Goal: Information Seeking & Learning: Compare options

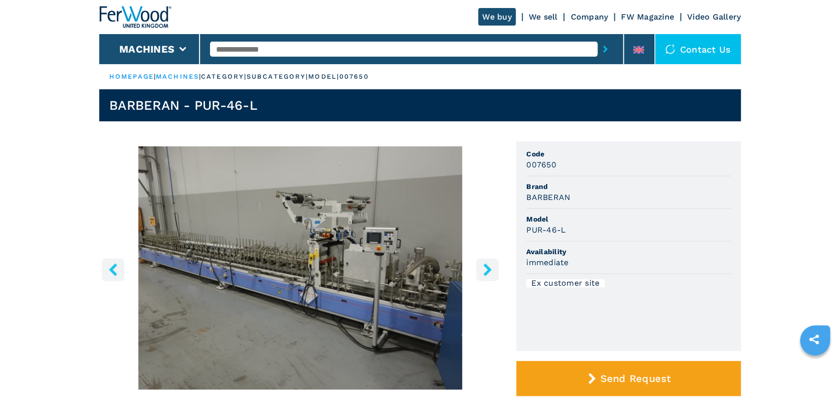
click at [381, 273] on img "Go to Slide 1" at bounding box center [300, 267] width 402 height 243
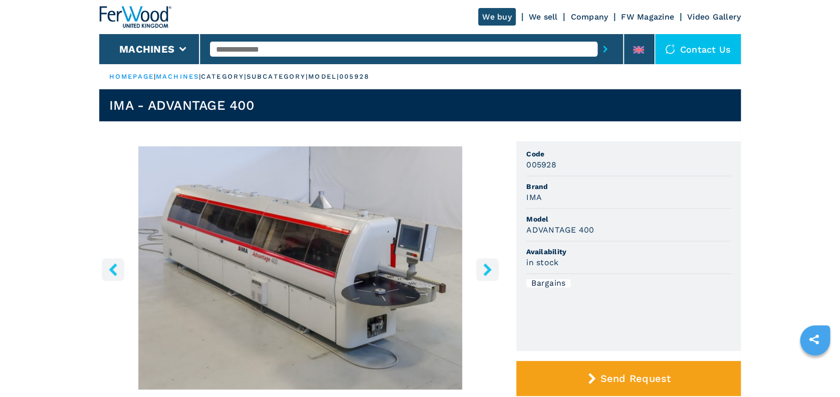
click at [489, 273] on icon "right-button" at bounding box center [487, 269] width 13 height 13
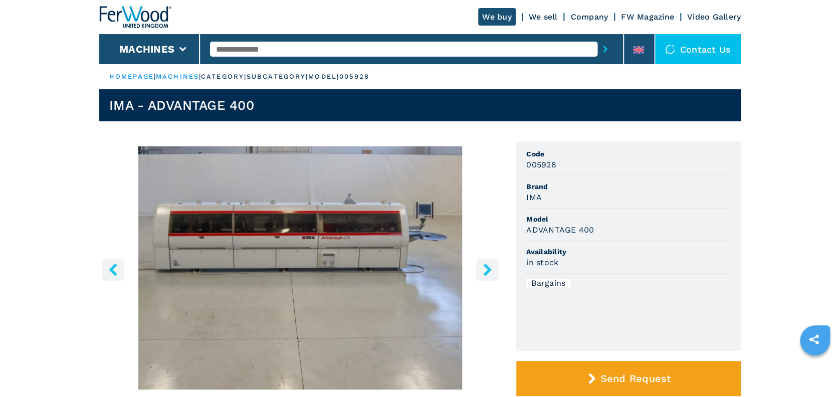
click at [489, 273] on icon "right-button" at bounding box center [487, 269] width 13 height 13
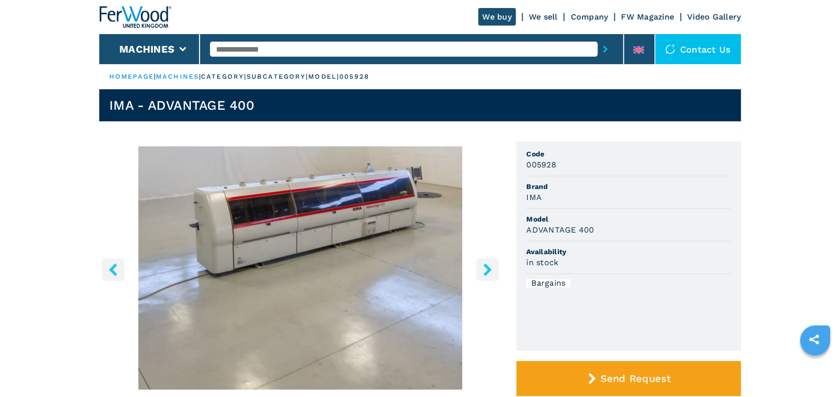
click at [489, 273] on icon "right-button" at bounding box center [487, 269] width 13 height 13
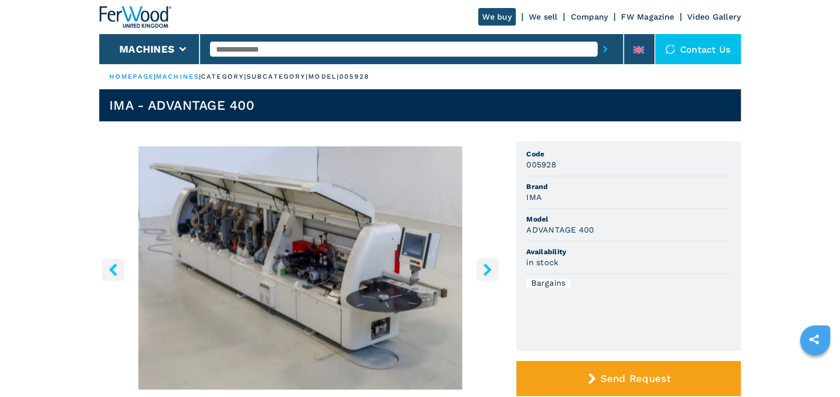
click at [489, 273] on icon "right-button" at bounding box center [487, 269] width 13 height 13
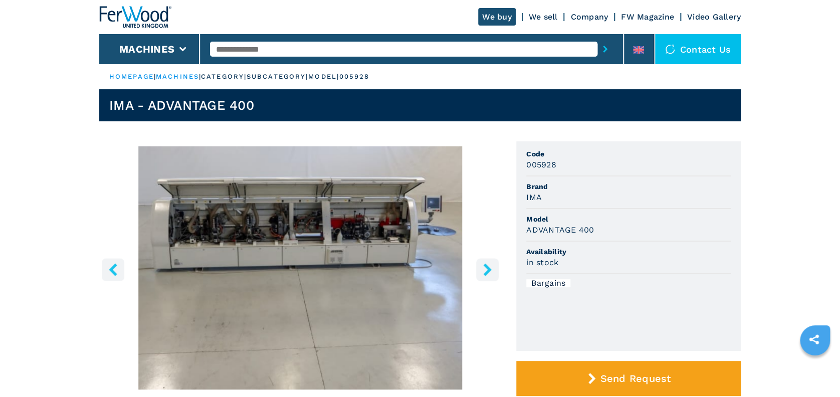
click at [489, 273] on icon "right-button" at bounding box center [487, 269] width 13 height 13
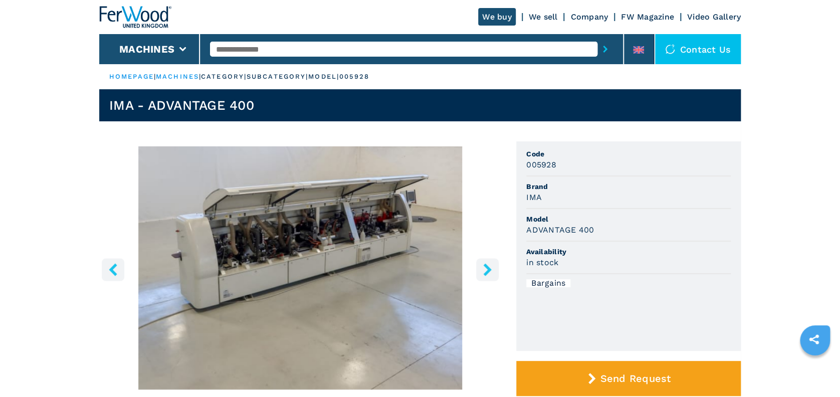
click at [489, 273] on icon "right-button" at bounding box center [487, 269] width 13 height 13
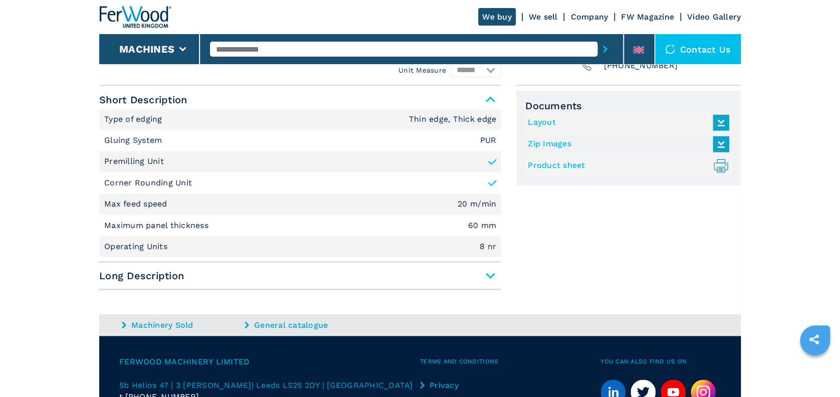
scroll to position [401, 0]
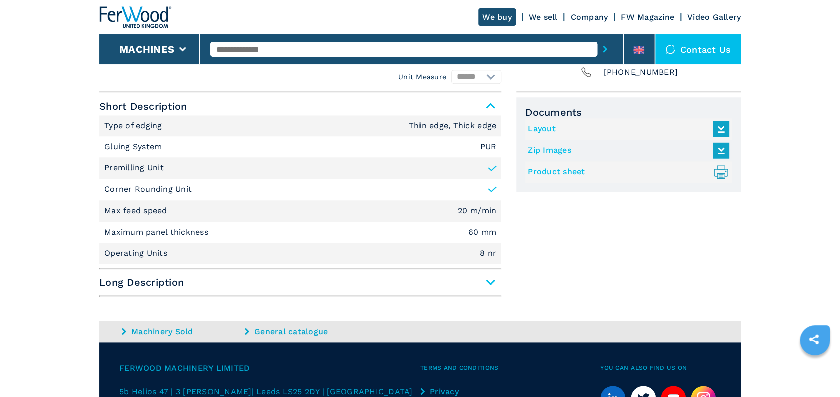
click at [494, 282] on span "Long Description" at bounding box center [300, 282] width 402 height 18
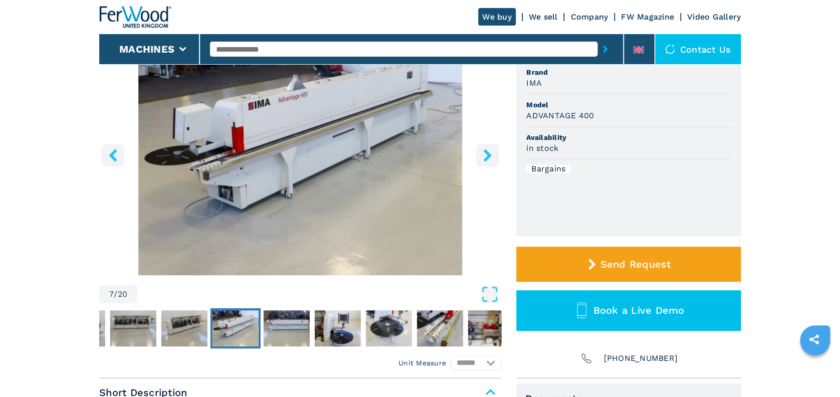
scroll to position [95, 0]
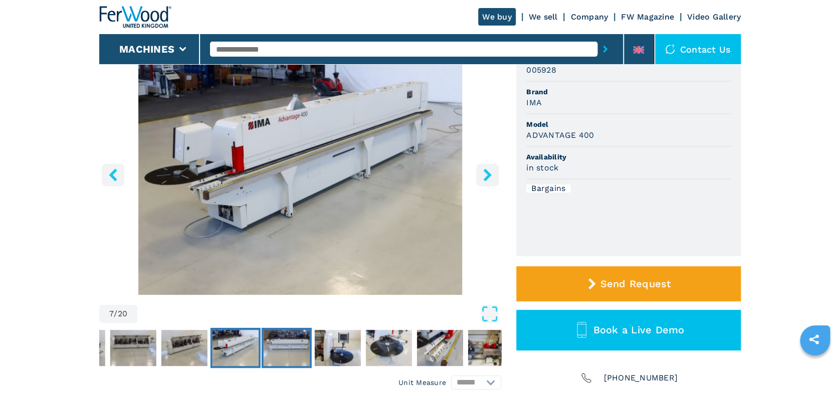
click at [289, 361] on img "Go to Slide 8" at bounding box center [287, 348] width 46 height 36
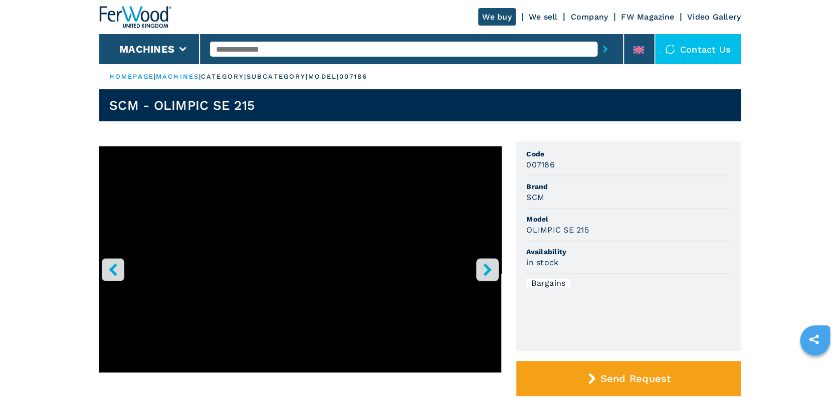
click at [486, 265] on icon "right-button" at bounding box center [487, 269] width 8 height 13
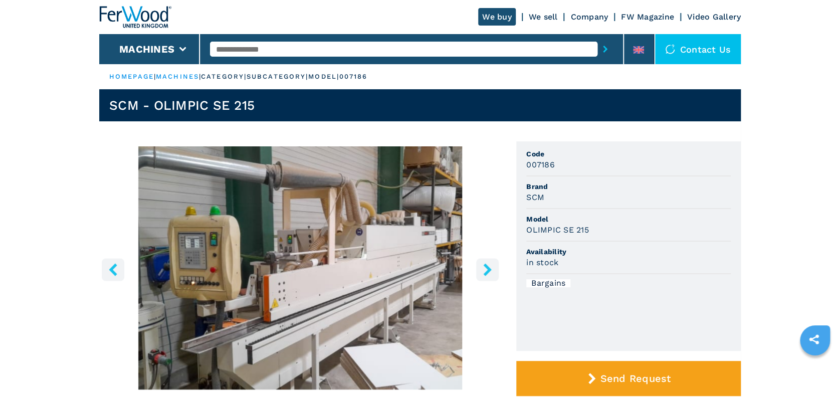
click at [486, 265] on icon "right-button" at bounding box center [487, 269] width 8 height 13
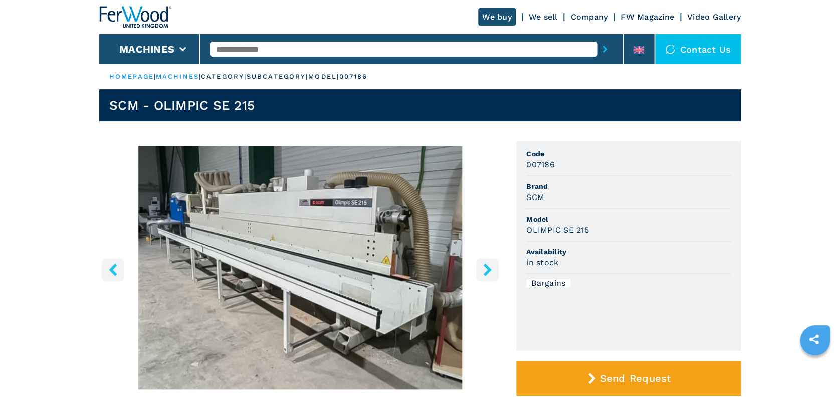
click at [486, 265] on icon "right-button" at bounding box center [487, 269] width 8 height 13
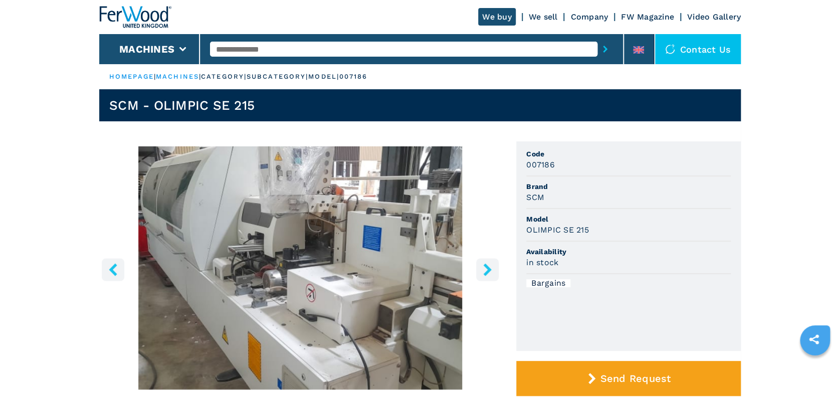
click at [486, 265] on icon "right-button" at bounding box center [487, 269] width 8 height 13
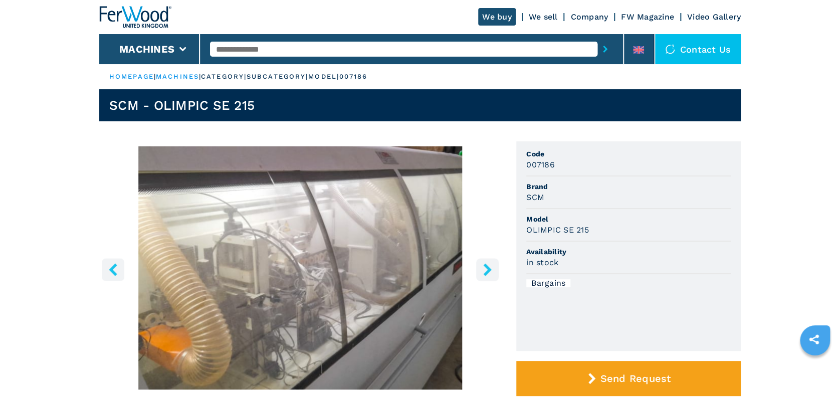
click at [486, 265] on icon "right-button" at bounding box center [487, 269] width 8 height 13
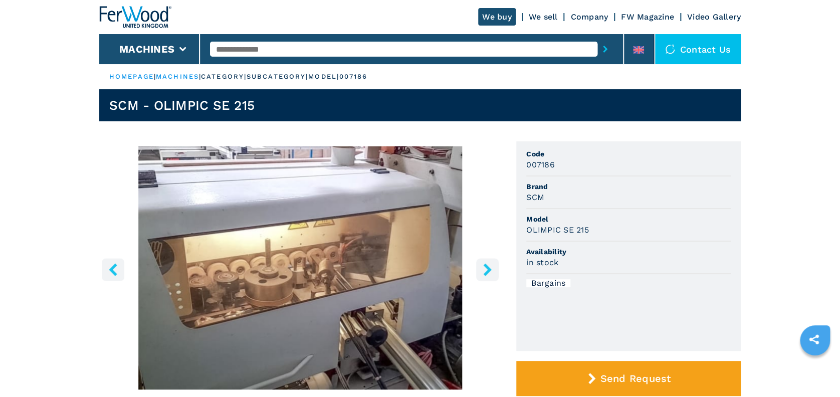
click at [486, 265] on icon "right-button" at bounding box center [487, 269] width 8 height 13
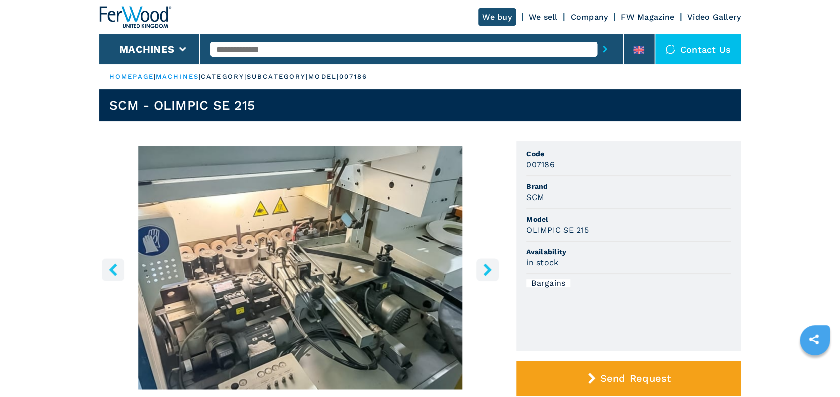
click at [486, 265] on icon "right-button" at bounding box center [487, 269] width 8 height 13
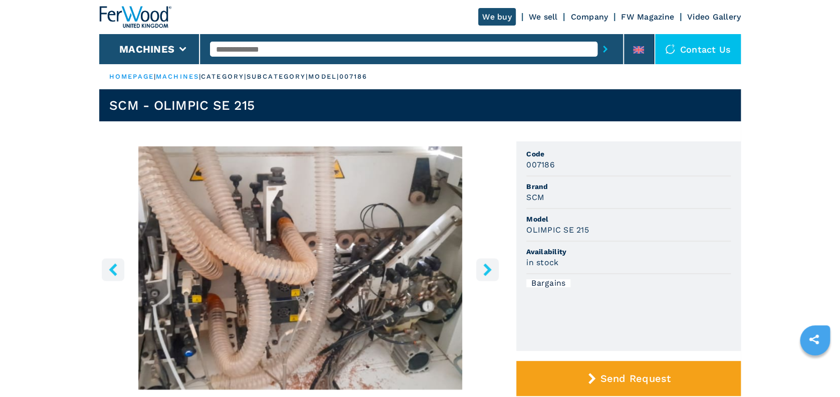
click at [486, 265] on icon "right-button" at bounding box center [487, 269] width 8 height 13
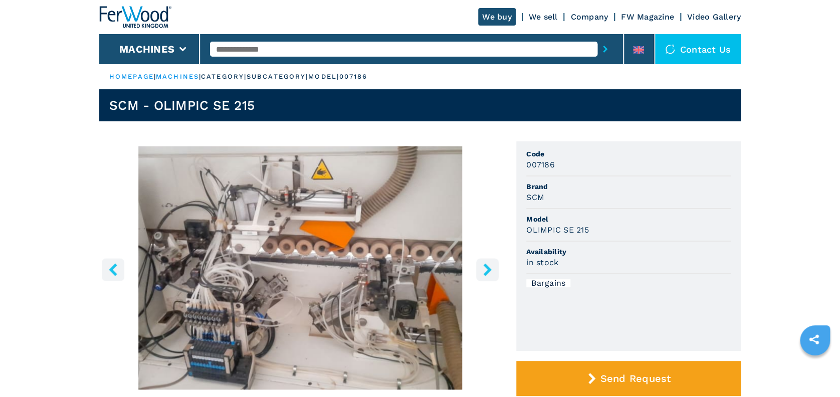
click at [486, 265] on icon "right-button" at bounding box center [487, 269] width 8 height 13
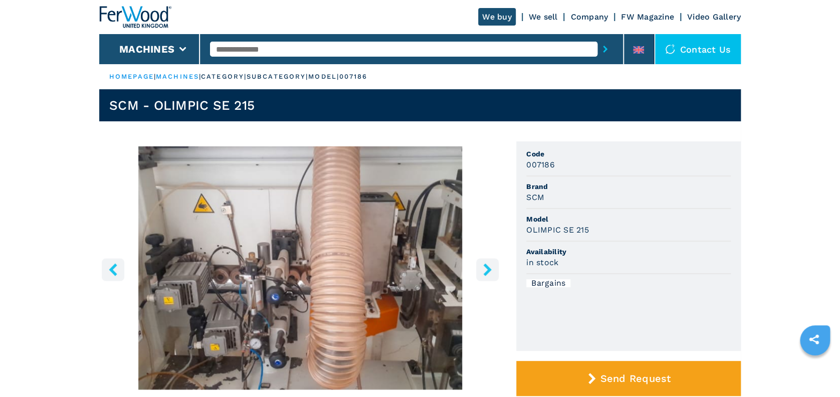
click at [111, 269] on icon "left-button" at bounding box center [113, 269] width 8 height 13
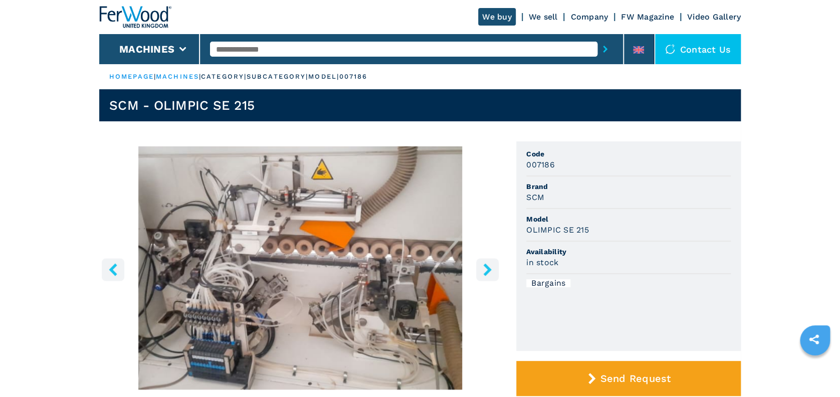
click at [479, 269] on button "right-button" at bounding box center [487, 269] width 23 height 23
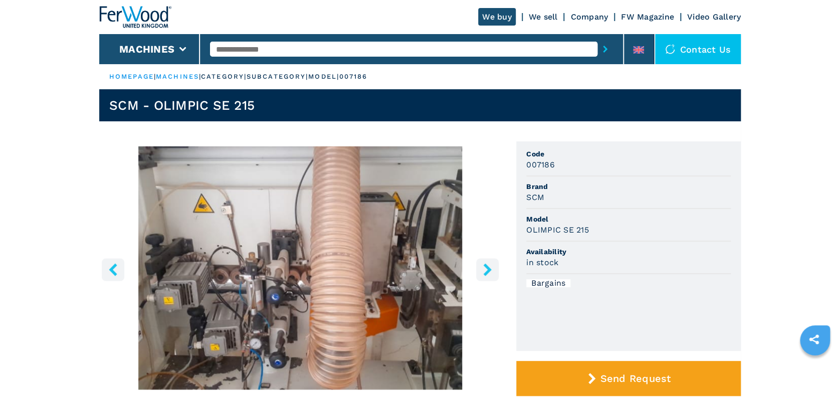
click at [479, 269] on button "right-button" at bounding box center [487, 269] width 23 height 23
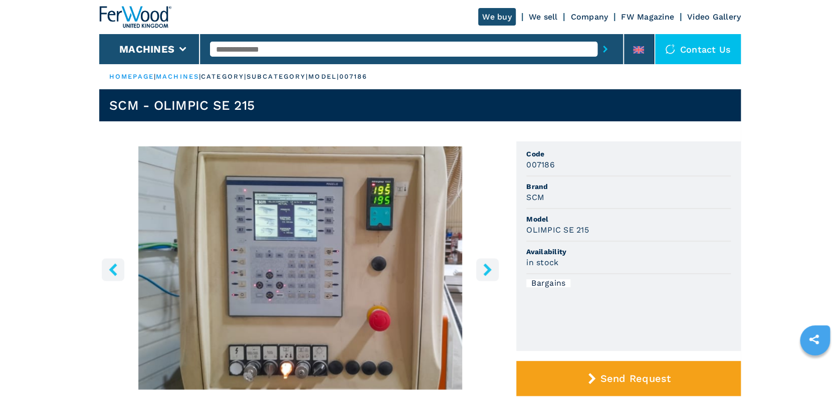
click at [479, 269] on button "right-button" at bounding box center [487, 269] width 23 height 23
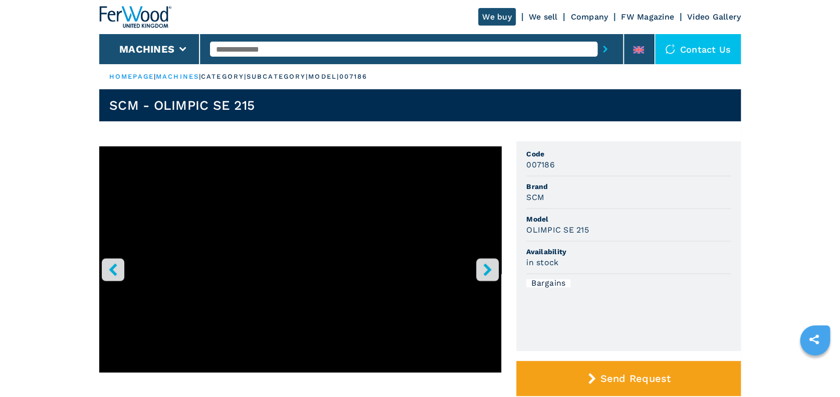
click at [479, 269] on button "right-button" at bounding box center [487, 269] width 23 height 23
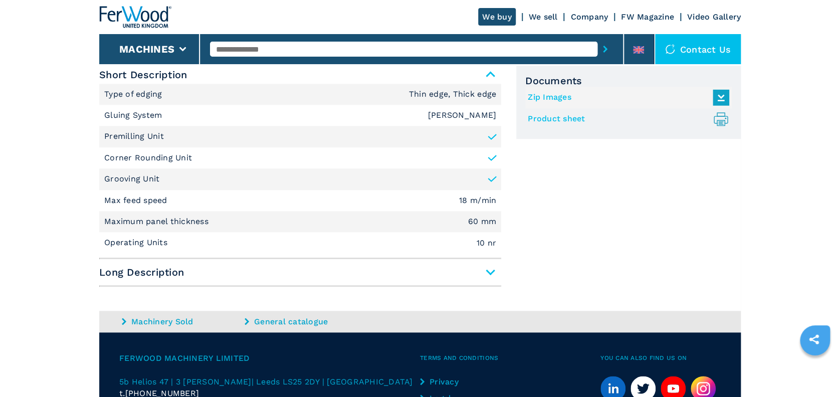
scroll to position [524, 0]
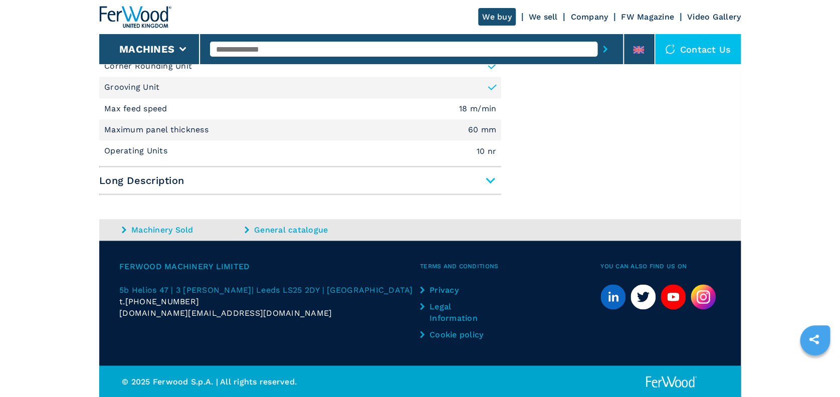
click at [488, 174] on span "Long Description" at bounding box center [300, 180] width 402 height 18
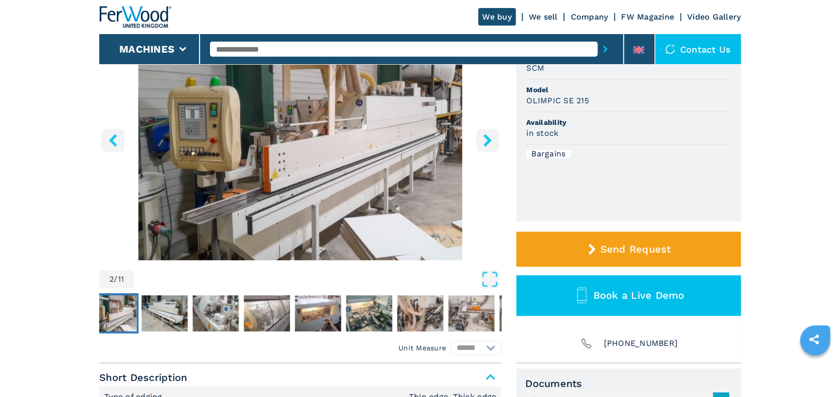
scroll to position [0, 0]
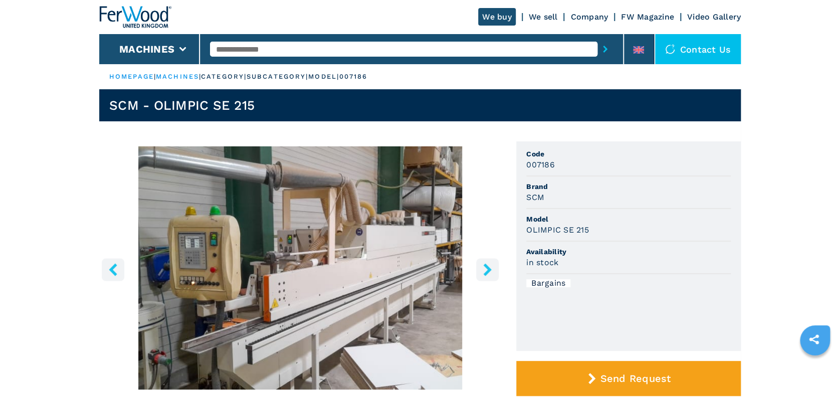
click at [408, 78] on ul "HOMEPAGE | machines | category | subcategory | model | 007186" at bounding box center [420, 76] width 642 height 25
drag, startPoint x: 405, startPoint y: 78, endPoint x: 407, endPoint y: 69, distance: 9.2
click at [407, 69] on ul "HOMEPAGE | machines | category | subcategory | model | 007186" at bounding box center [420, 76] width 642 height 25
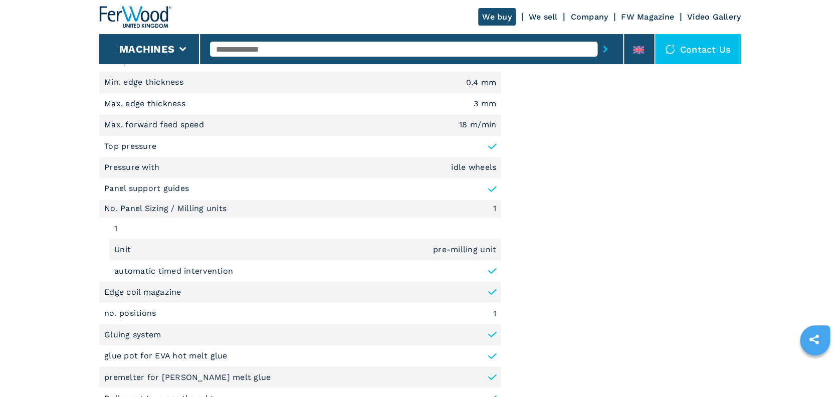
scroll to position [731, 0]
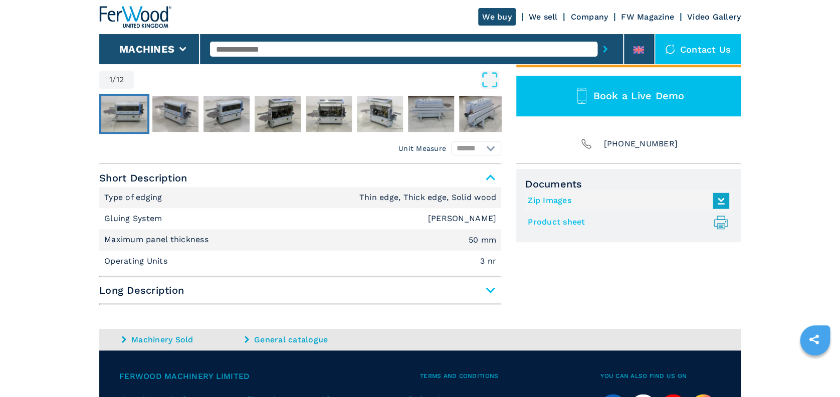
scroll to position [439, 0]
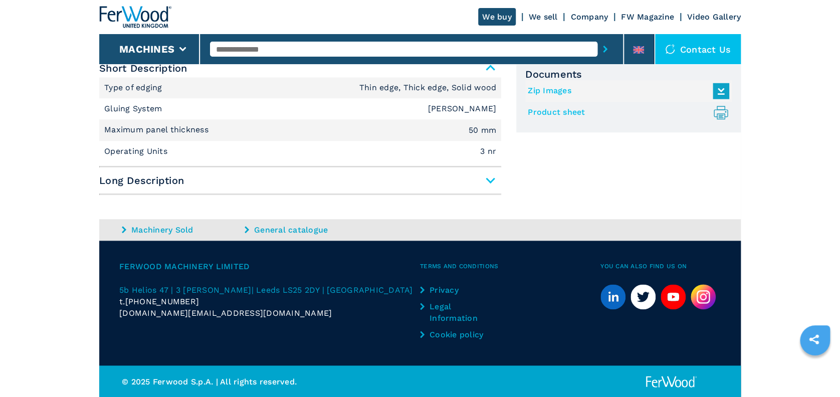
click at [490, 177] on span "Long Description" at bounding box center [300, 180] width 402 height 18
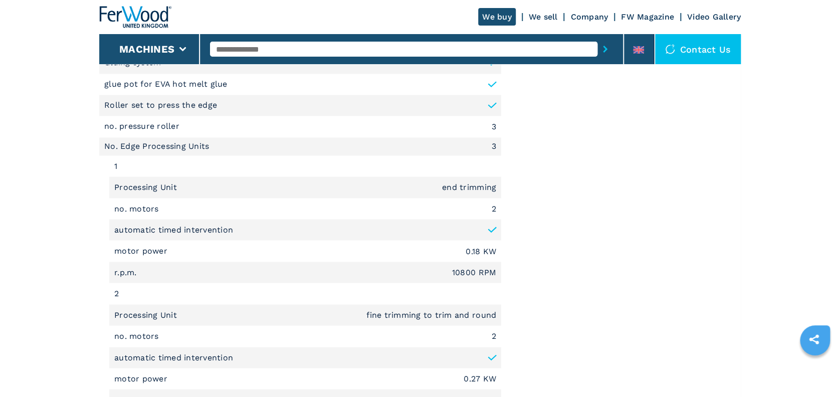
scroll to position [778, 0]
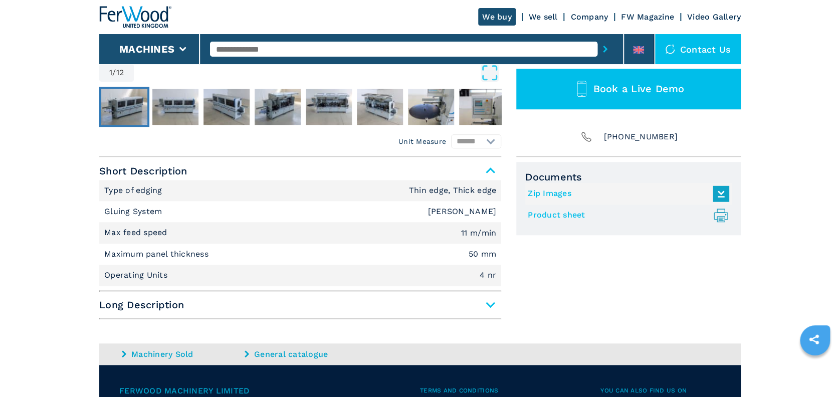
scroll to position [339, 0]
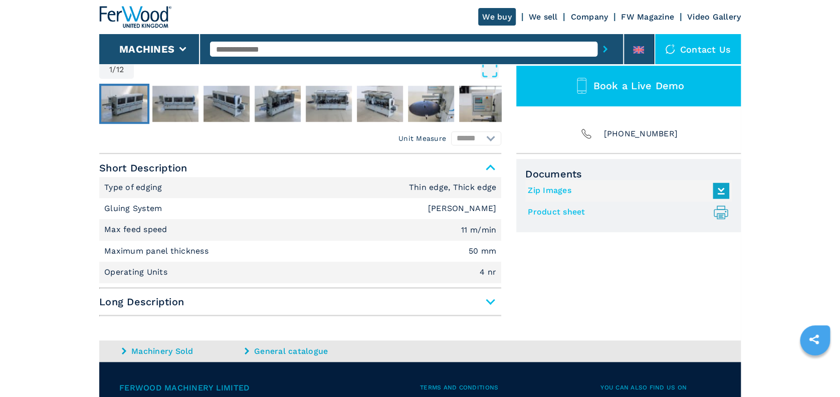
click at [488, 297] on span "Long Description" at bounding box center [300, 302] width 402 height 18
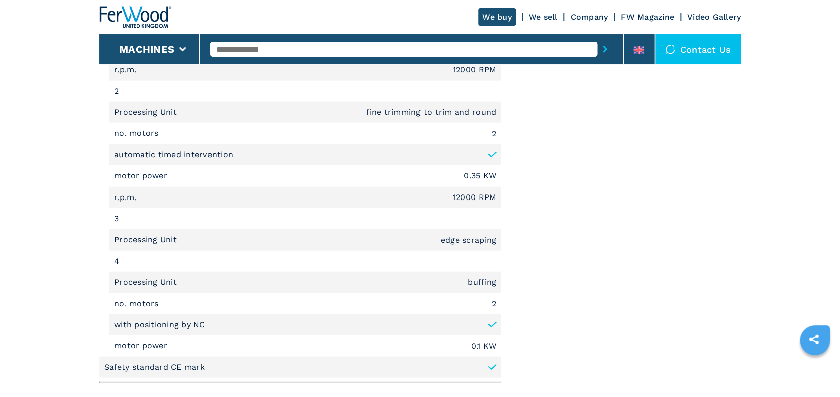
scroll to position [1049, 0]
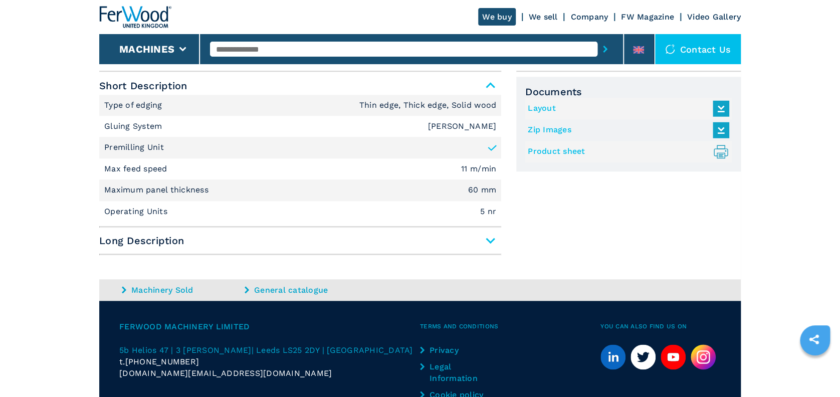
scroll to position [424, 0]
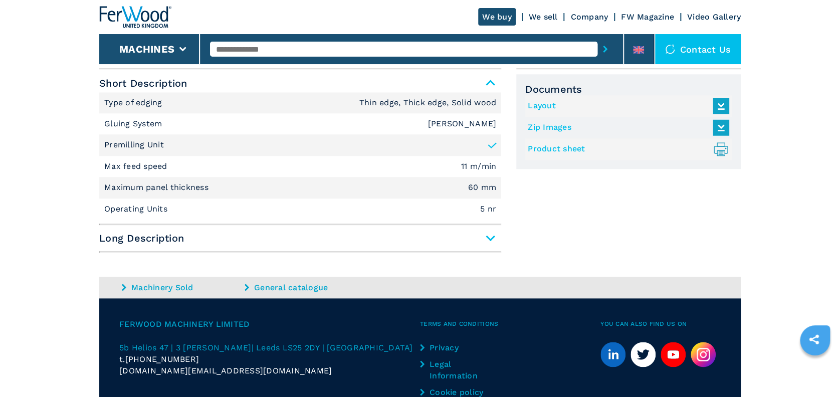
click at [489, 240] on span "Long Description" at bounding box center [300, 238] width 402 height 18
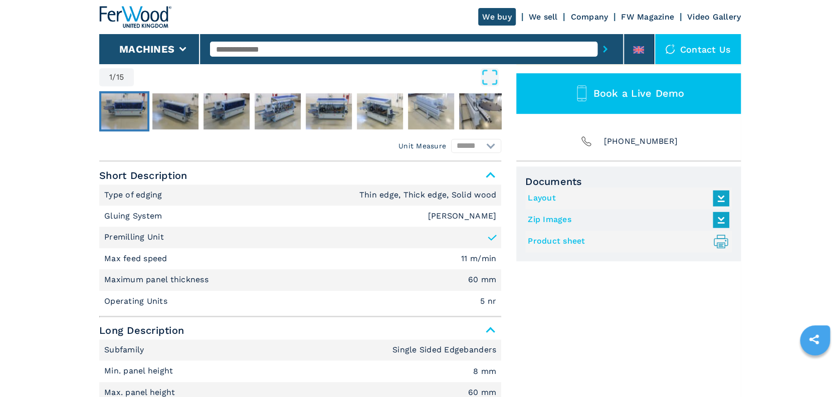
scroll to position [98, 0]
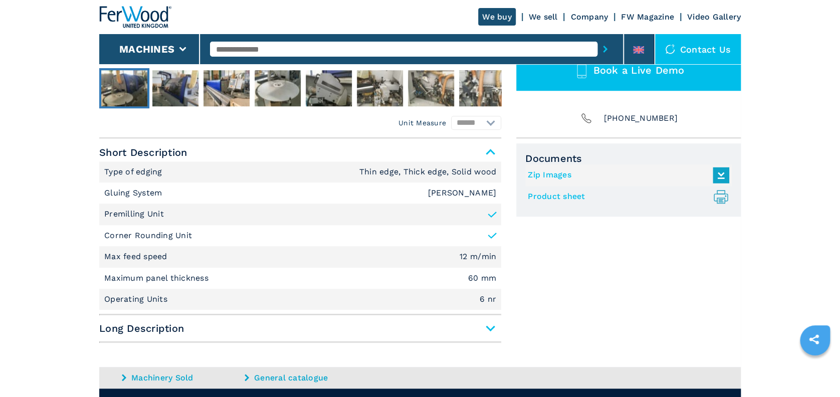
scroll to position [430, 0]
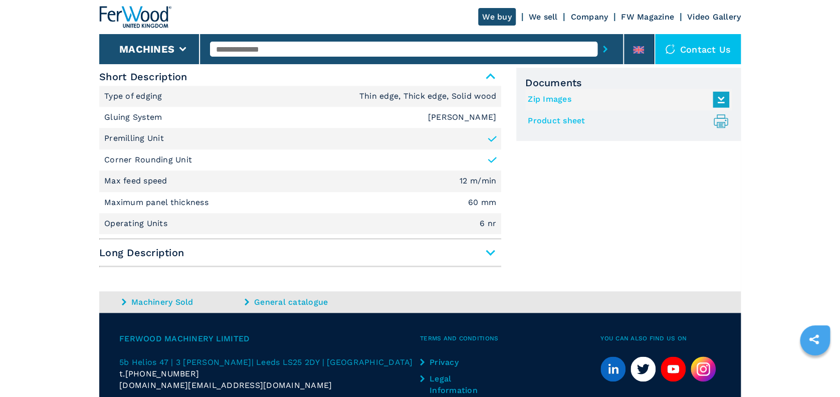
click at [493, 253] on span "Long Description" at bounding box center [300, 253] width 402 height 18
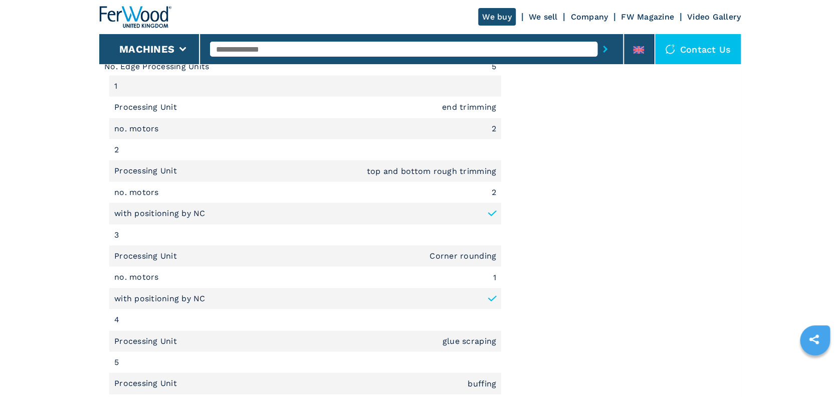
scroll to position [1044, 0]
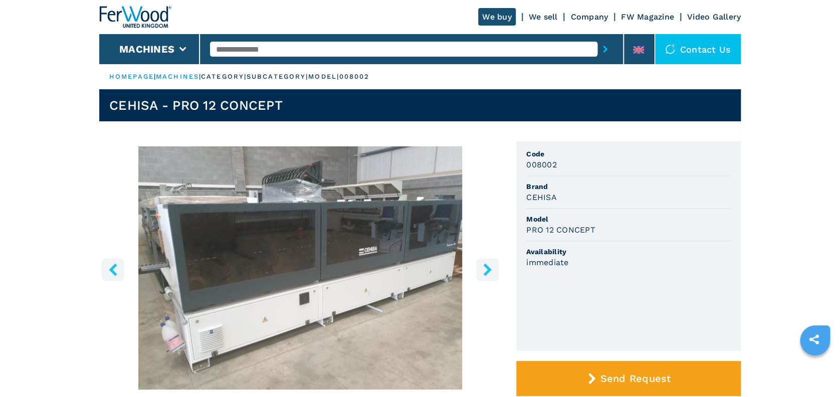
click at [834, 55] on header "We buy We sell Company FW Magazine Video Gallery Machines Contact us" at bounding box center [420, 32] width 840 height 64
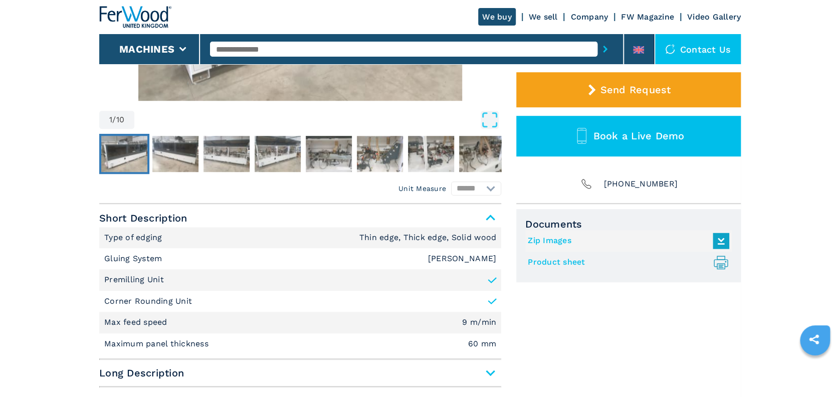
scroll to position [367, 0]
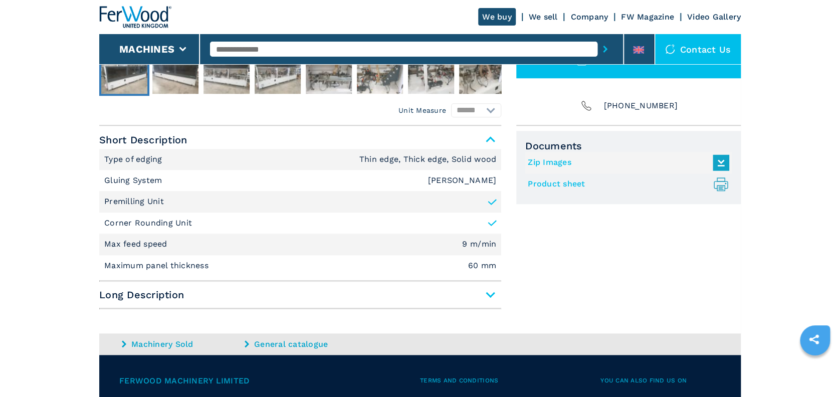
click at [489, 293] on span "Long Description" at bounding box center [300, 295] width 402 height 18
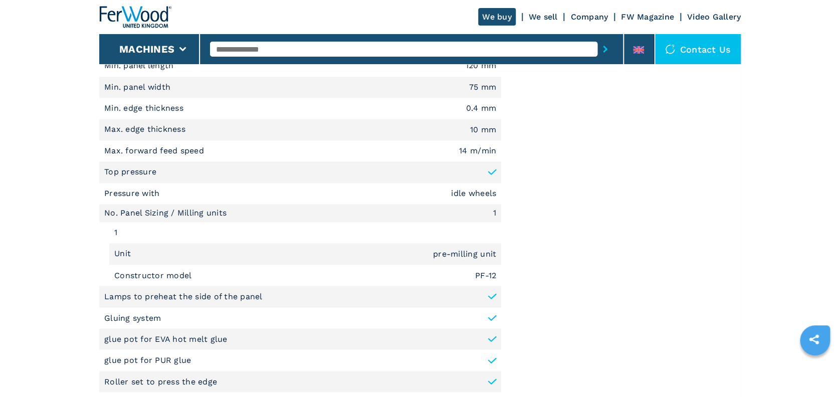
scroll to position [765, 0]
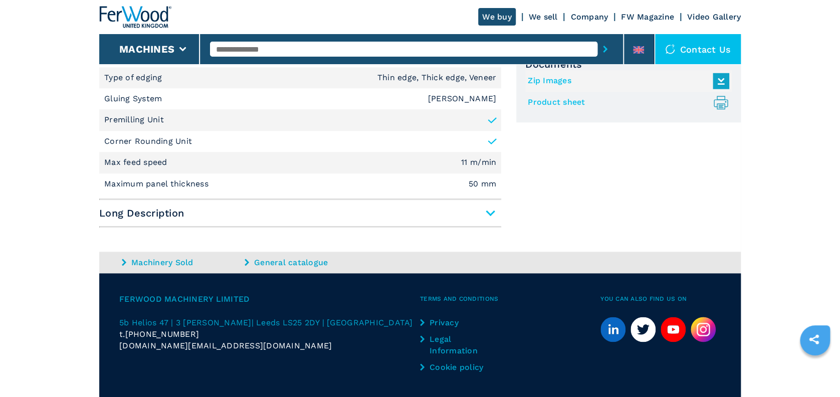
scroll to position [449, 0]
click at [487, 209] on span "Long Description" at bounding box center [300, 213] width 402 height 18
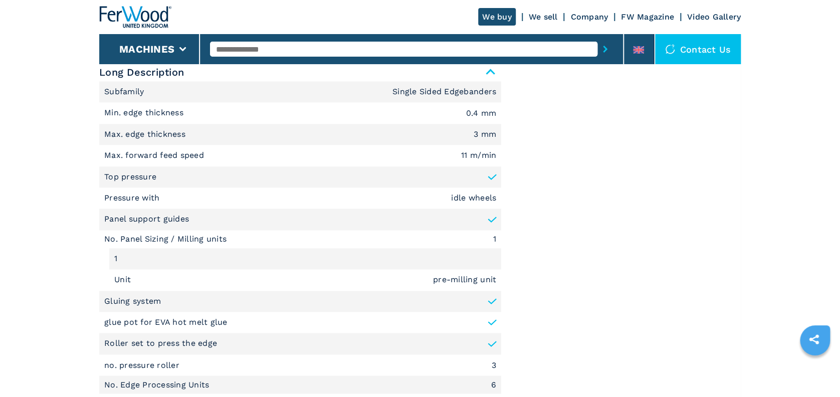
scroll to position [528, 0]
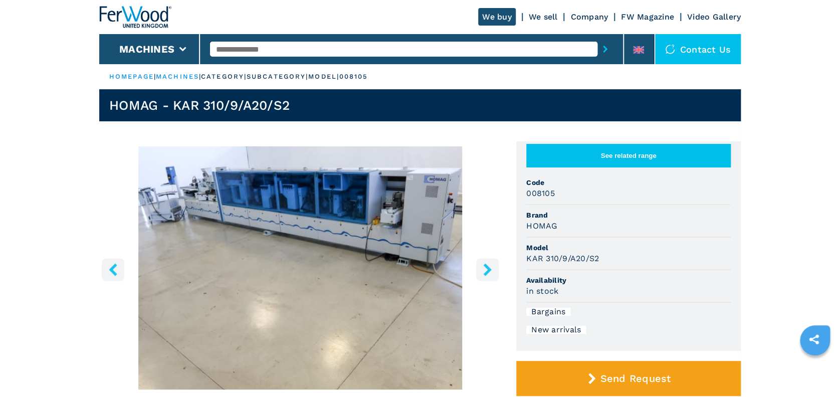
click at [486, 269] on icon "right-button" at bounding box center [487, 269] width 13 height 13
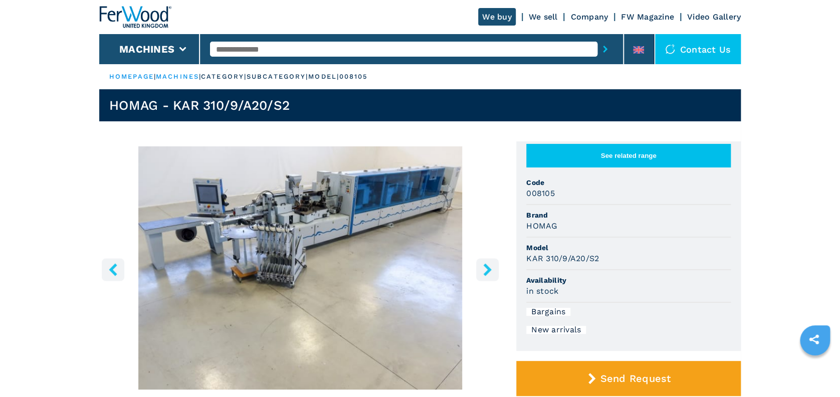
click at [486, 269] on icon "right-button" at bounding box center [487, 269] width 13 height 13
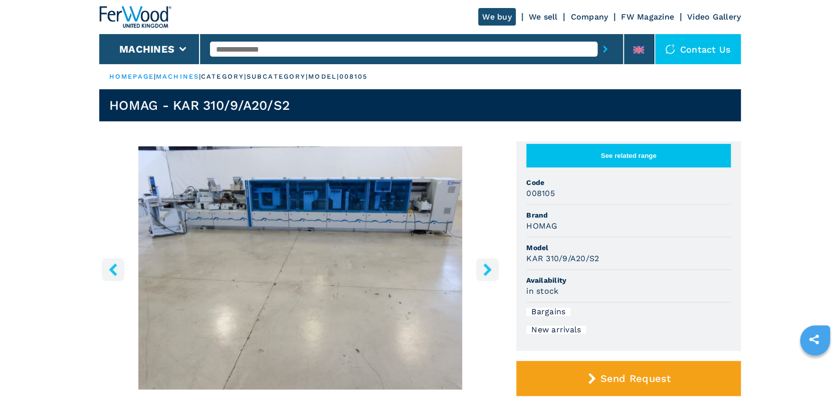
click at [486, 269] on icon "right-button" at bounding box center [487, 269] width 13 height 13
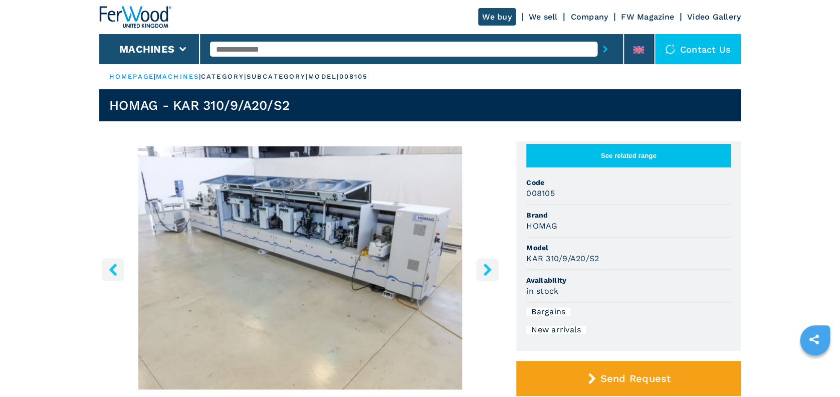
click at [486, 269] on icon "right-button" at bounding box center [487, 269] width 13 height 13
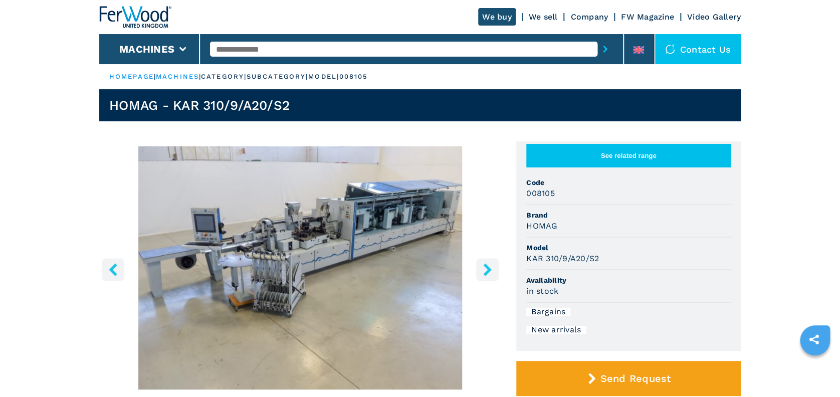
click at [486, 269] on icon "right-button" at bounding box center [487, 269] width 13 height 13
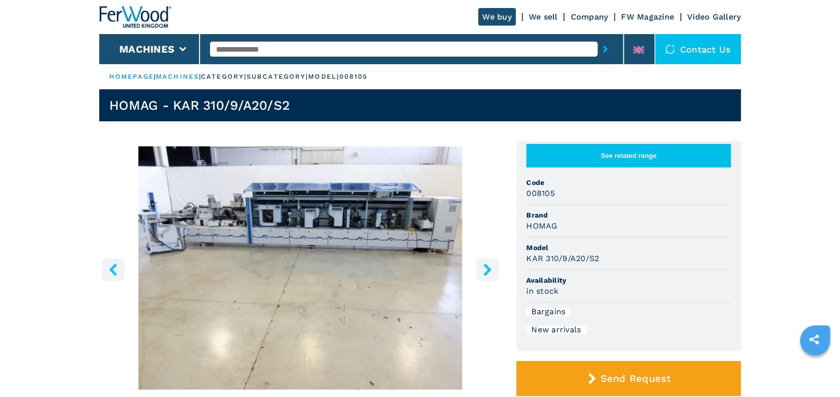
click at [486, 269] on icon "right-button" at bounding box center [487, 269] width 13 height 13
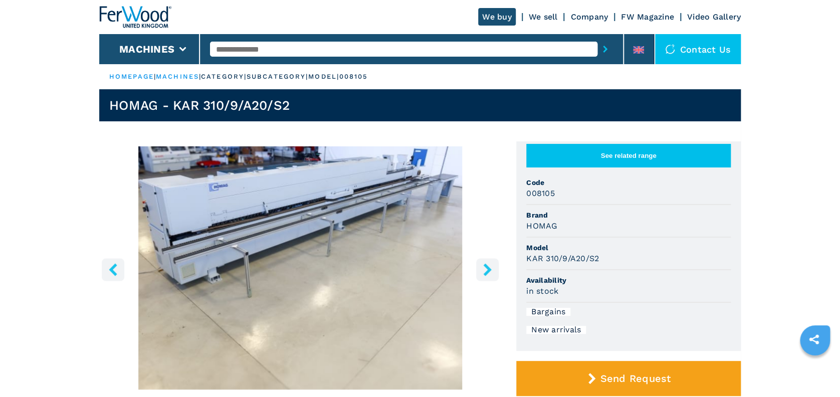
click at [486, 269] on icon "right-button" at bounding box center [487, 269] width 13 height 13
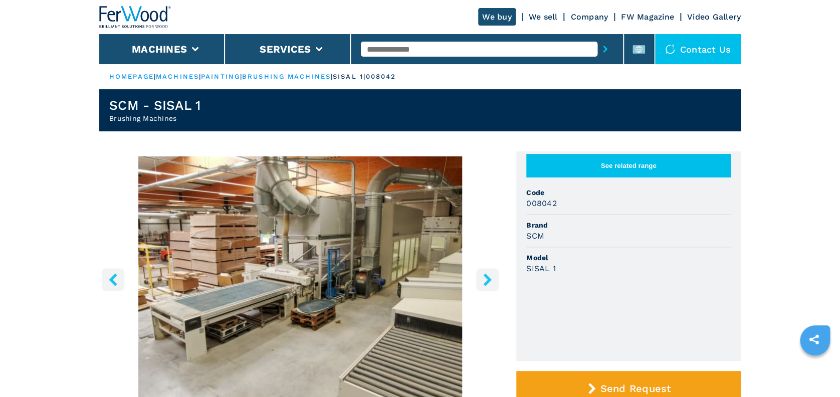
click at [485, 279] on icon "right-button" at bounding box center [487, 279] width 13 height 13
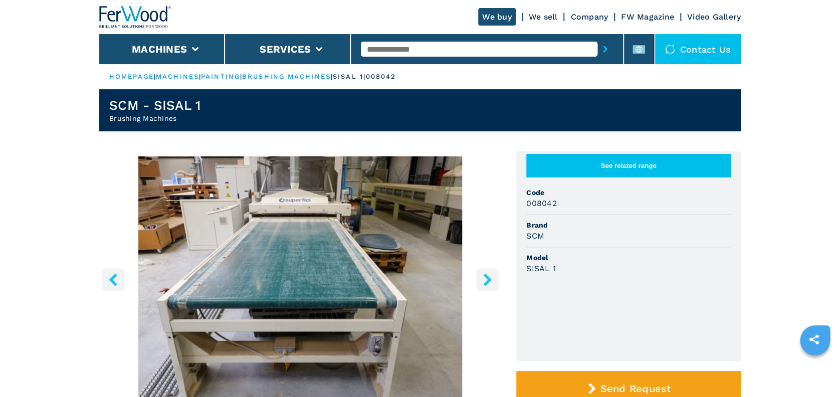
click at [485, 279] on icon "right-button" at bounding box center [487, 279] width 13 height 13
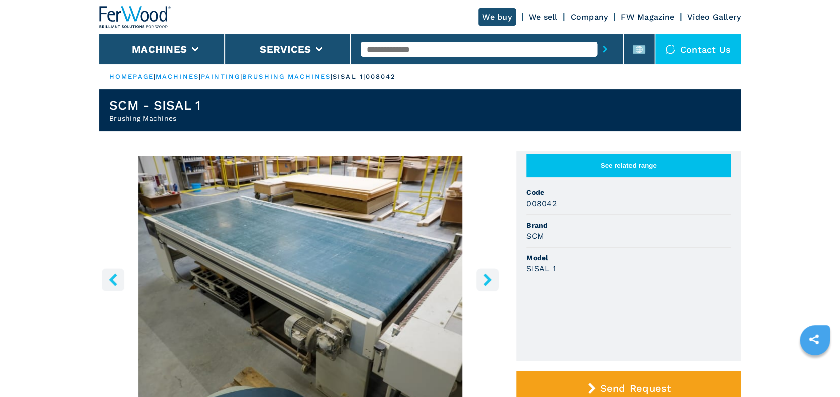
click at [485, 279] on icon "right-button" at bounding box center [487, 279] width 13 height 13
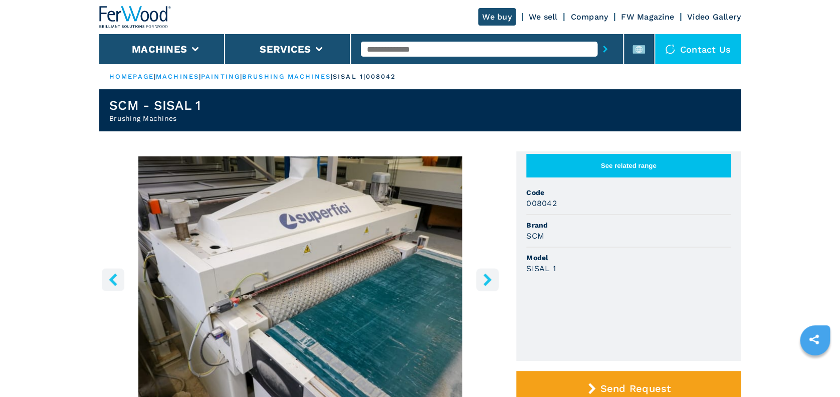
click at [485, 279] on icon "right-button" at bounding box center [487, 279] width 13 height 13
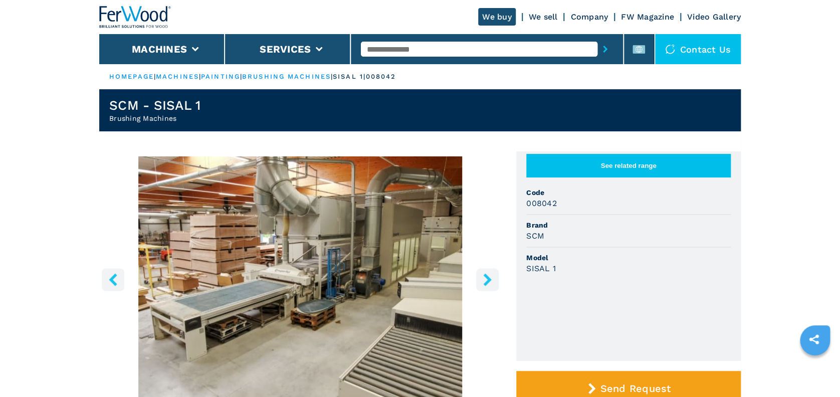
click at [485, 279] on icon "right-button" at bounding box center [487, 279] width 13 height 13
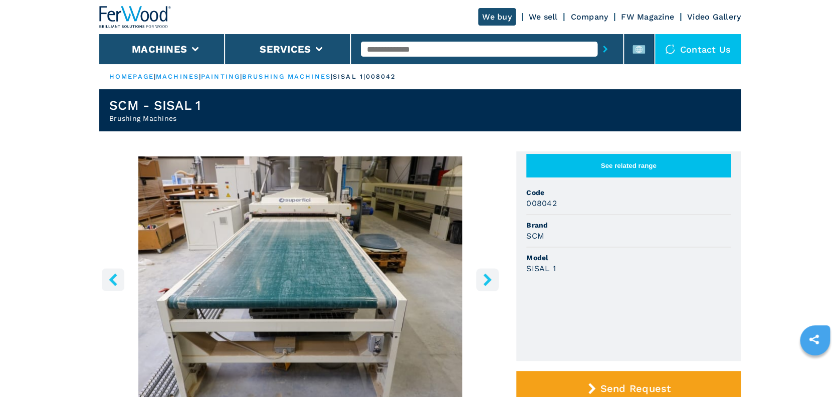
click at [485, 279] on icon "right-button" at bounding box center [487, 279] width 13 height 13
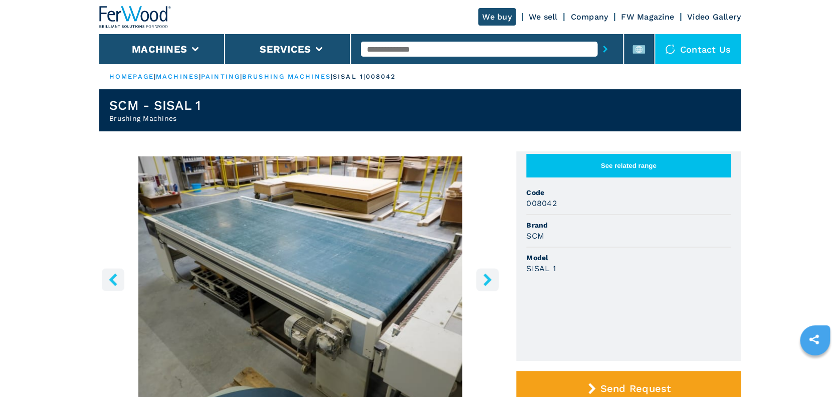
click at [514, 123] on header "SCM - SISAL 1 Brushing Machines" at bounding box center [420, 110] width 642 height 42
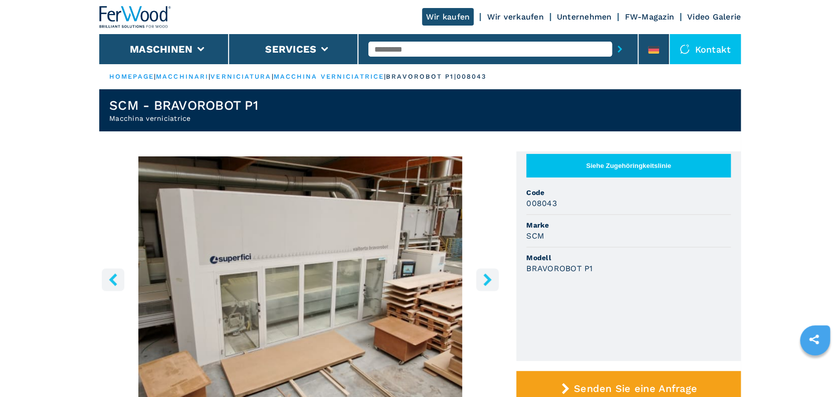
click at [481, 281] on icon "right-button" at bounding box center [487, 279] width 13 height 13
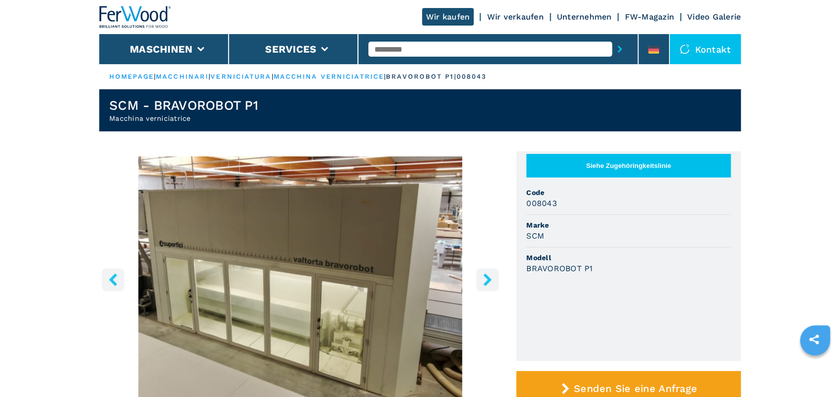
click at [481, 281] on icon "right-button" at bounding box center [487, 279] width 13 height 13
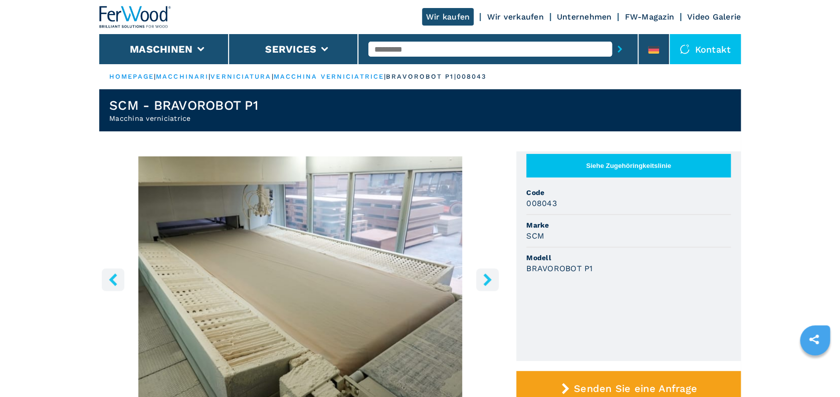
click at [481, 281] on icon "right-button" at bounding box center [487, 279] width 13 height 13
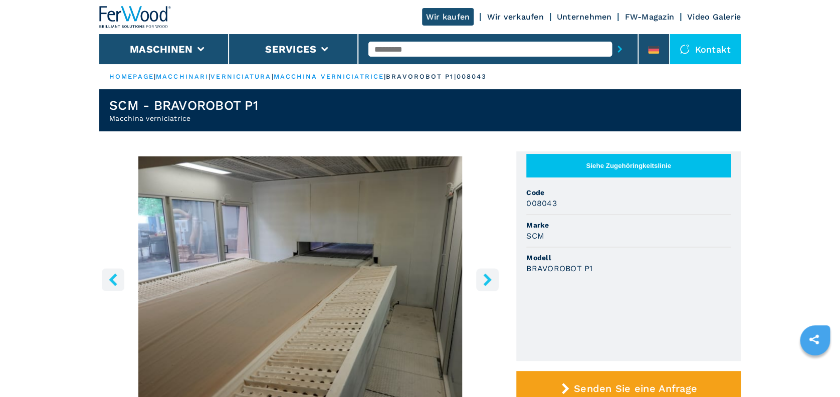
click at [481, 281] on icon "right-button" at bounding box center [487, 279] width 13 height 13
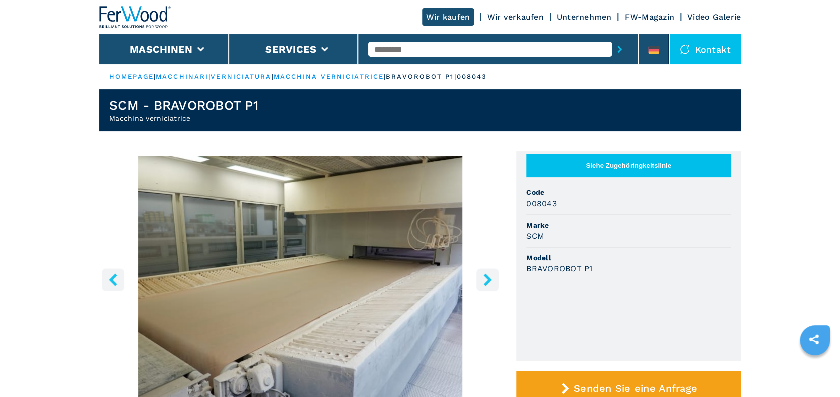
click at [481, 281] on icon "right-button" at bounding box center [487, 279] width 13 height 13
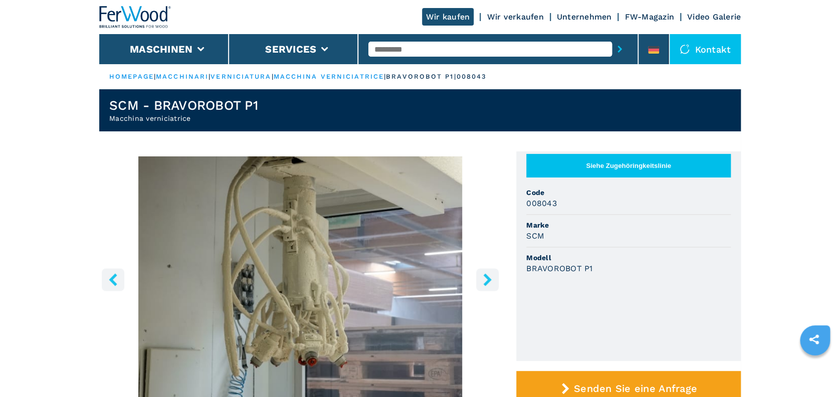
click at [481, 281] on icon "right-button" at bounding box center [487, 279] width 13 height 13
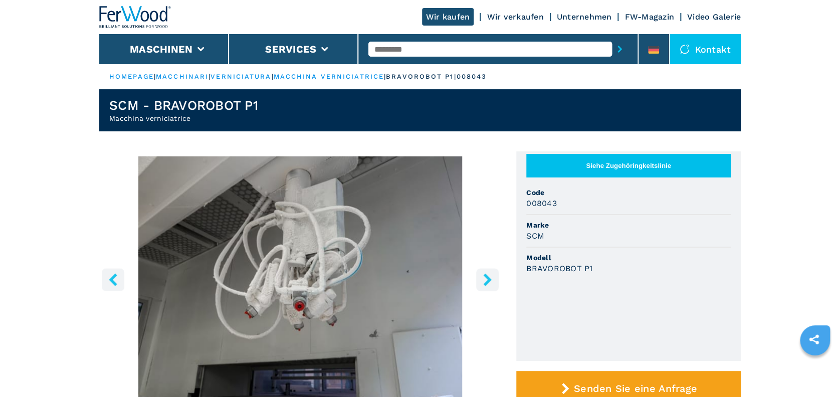
click at [481, 281] on icon "right-button" at bounding box center [487, 279] width 13 height 13
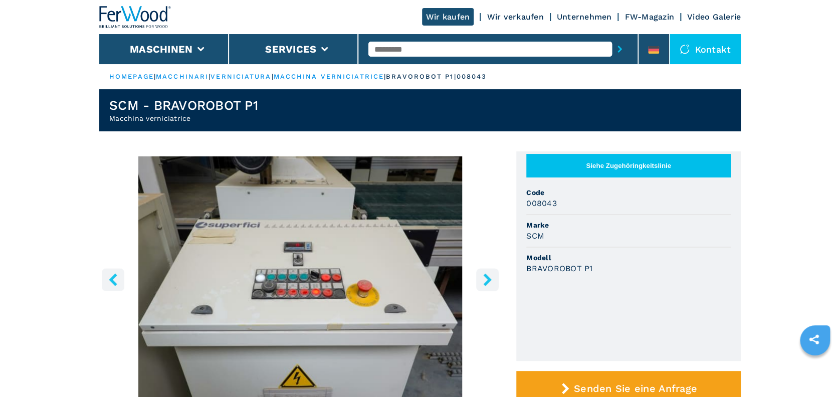
click at [481, 281] on icon "right-button" at bounding box center [487, 279] width 13 height 13
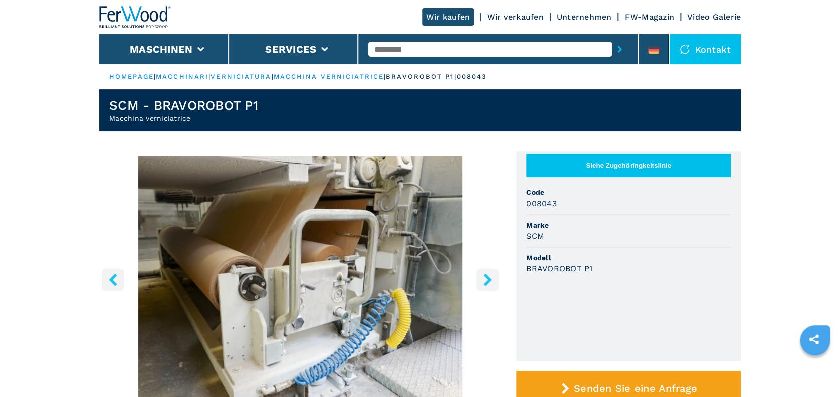
click at [481, 281] on icon "right-button" at bounding box center [487, 279] width 13 height 13
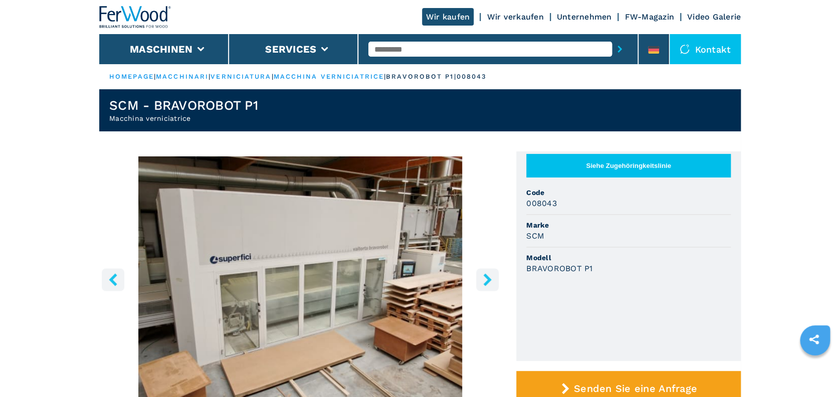
click at [481, 281] on icon "right-button" at bounding box center [487, 279] width 13 height 13
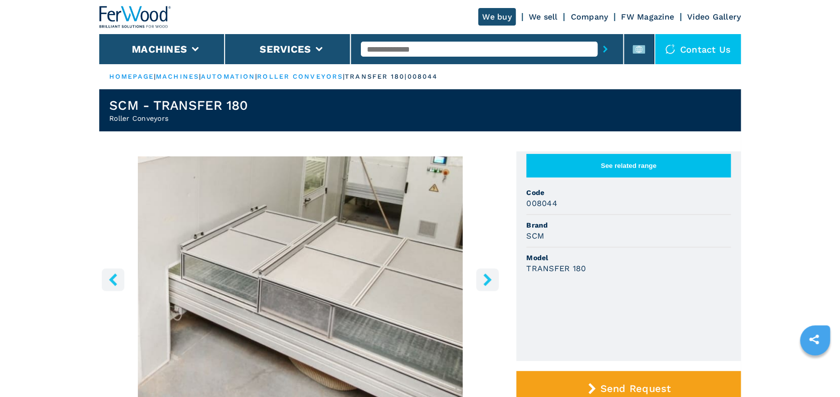
click at [489, 280] on icon "right-button" at bounding box center [487, 279] width 8 height 13
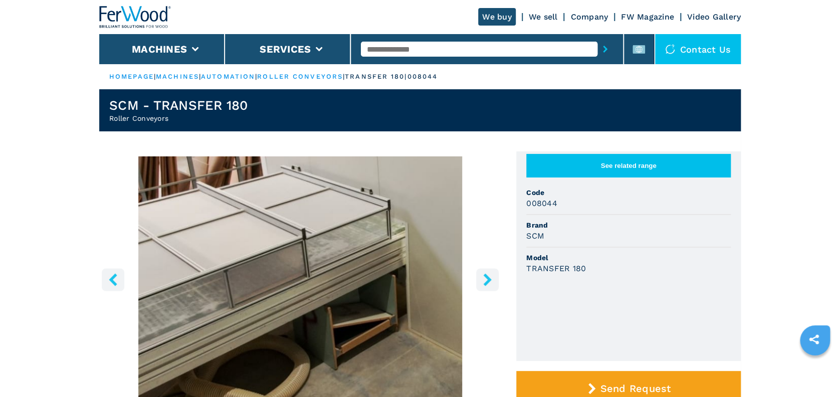
click at [489, 280] on icon "right-button" at bounding box center [487, 279] width 8 height 13
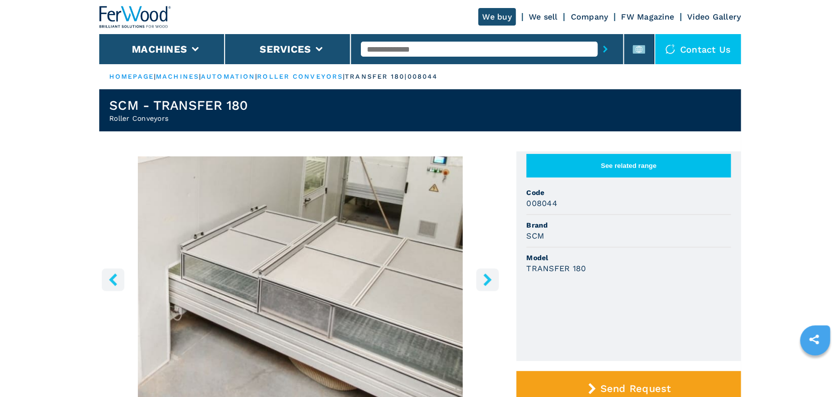
click at [489, 280] on icon "right-button" at bounding box center [487, 279] width 8 height 13
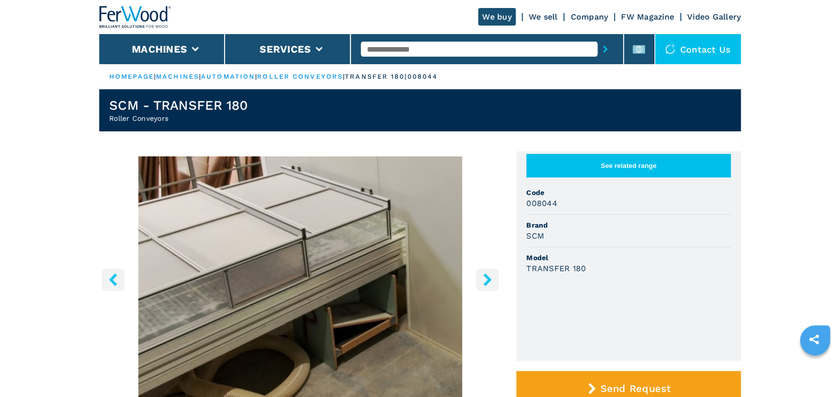
click at [489, 280] on icon "right-button" at bounding box center [487, 279] width 8 height 13
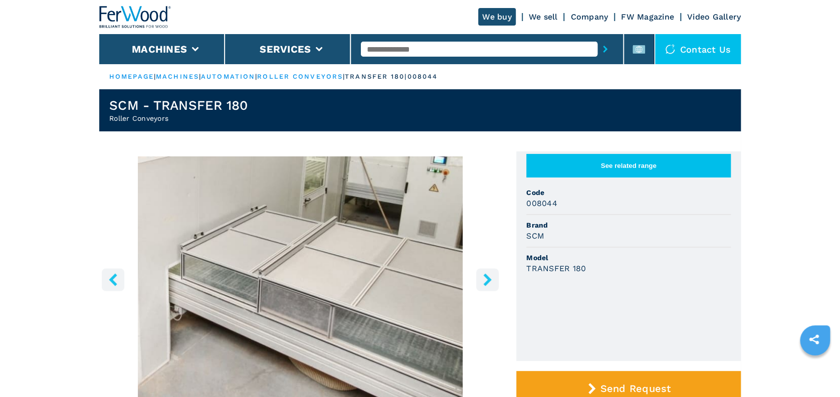
click at [489, 280] on icon "right-button" at bounding box center [487, 279] width 8 height 13
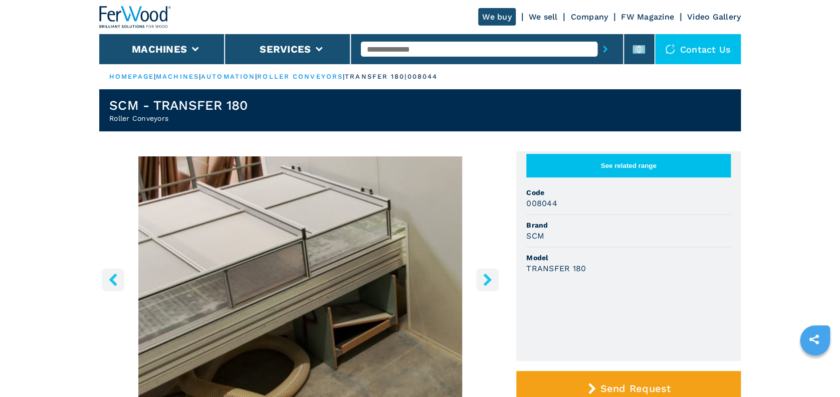
click at [489, 280] on icon "right-button" at bounding box center [487, 279] width 8 height 13
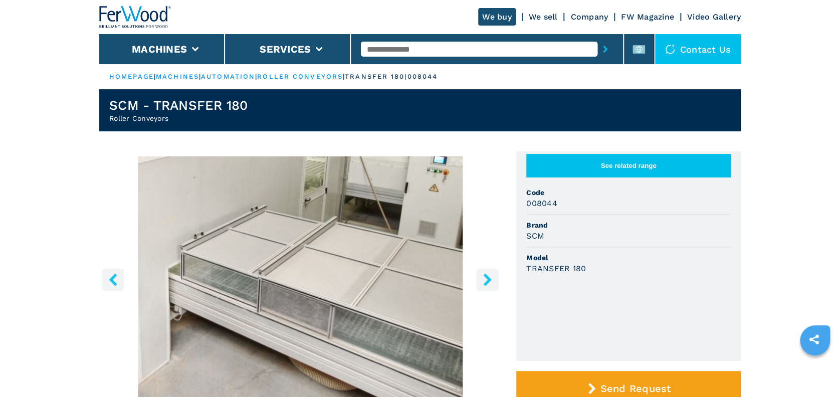
click at [489, 280] on icon "right-button" at bounding box center [487, 279] width 8 height 13
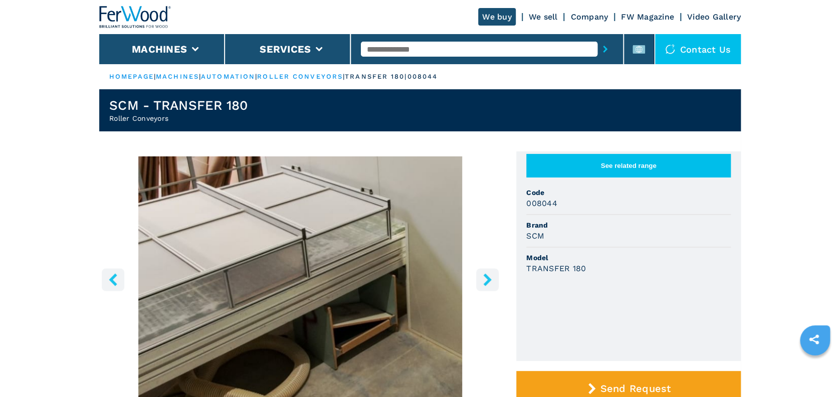
click at [489, 280] on icon "right-button" at bounding box center [487, 279] width 8 height 13
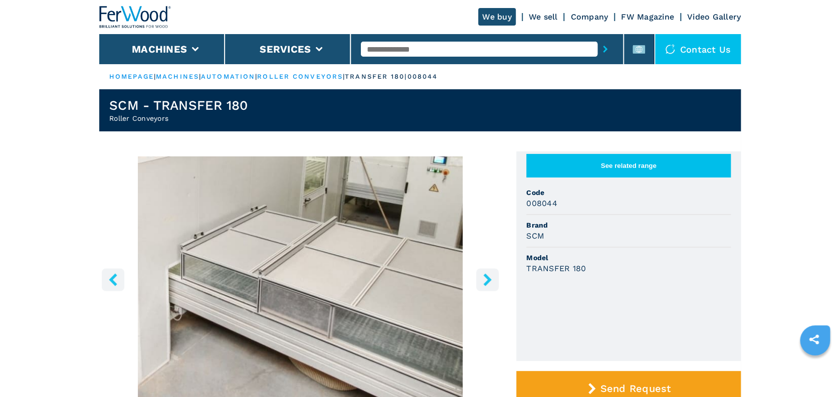
click at [489, 280] on icon "right-button" at bounding box center [487, 279] width 8 height 13
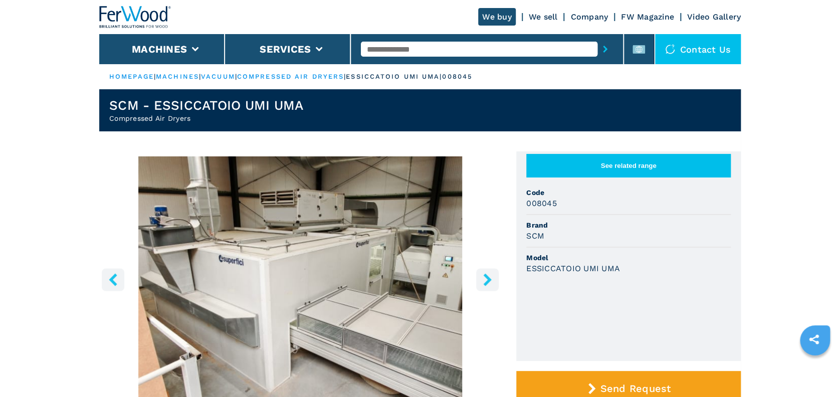
click at [487, 276] on icon "right-button" at bounding box center [487, 279] width 8 height 13
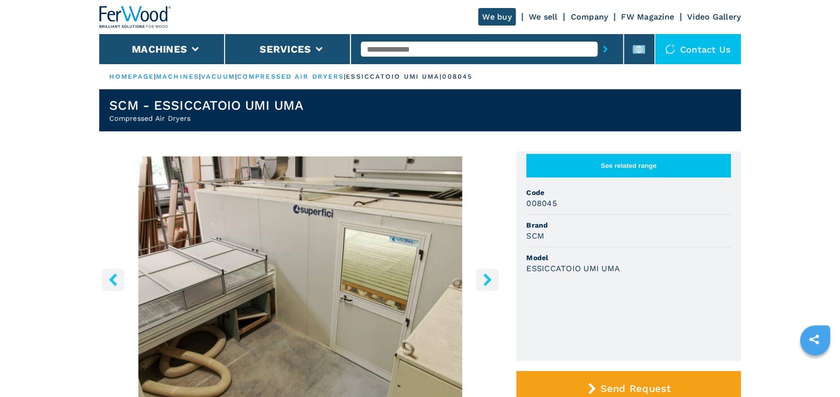
click at [487, 276] on icon "right-button" at bounding box center [487, 279] width 8 height 13
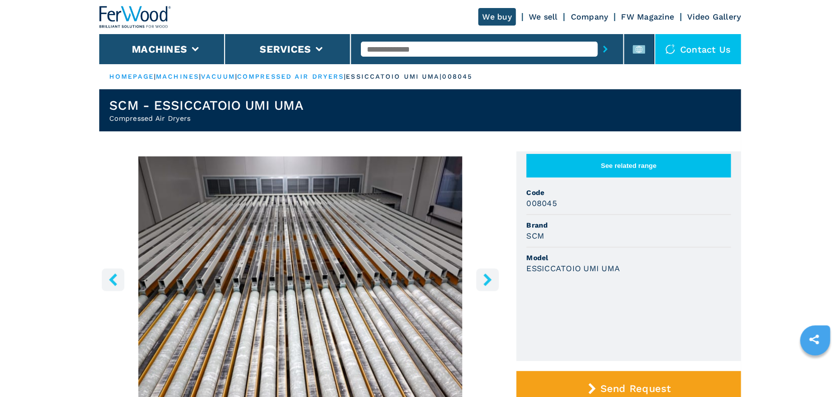
click at [487, 276] on icon "right-button" at bounding box center [487, 279] width 8 height 13
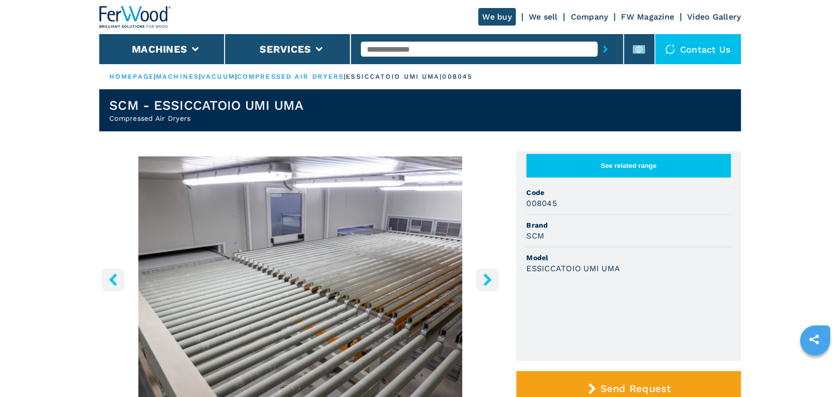
click at [459, 51] on input "text" at bounding box center [479, 49] width 236 height 15
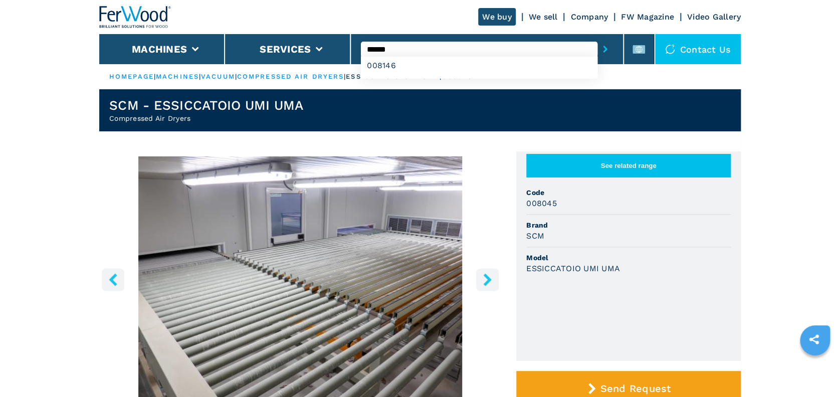
type input "******"
click at [598, 38] on button "submit-button" at bounding box center [606, 49] width 16 height 23
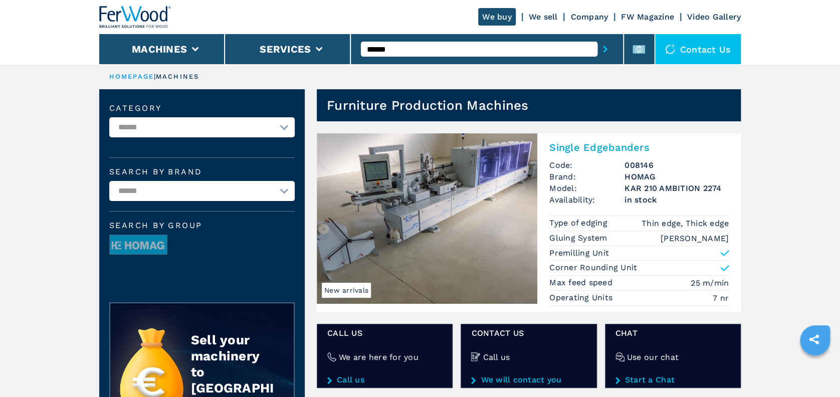
click at [409, 174] on img at bounding box center [427, 218] width 221 height 170
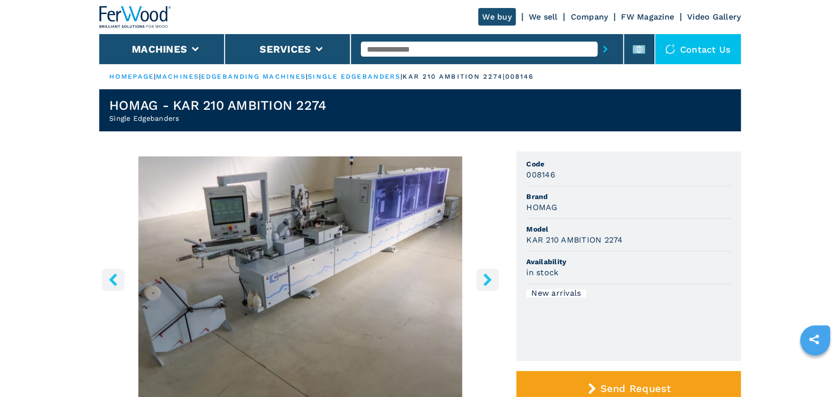
click at [442, 48] on input "text" at bounding box center [479, 49] width 236 height 15
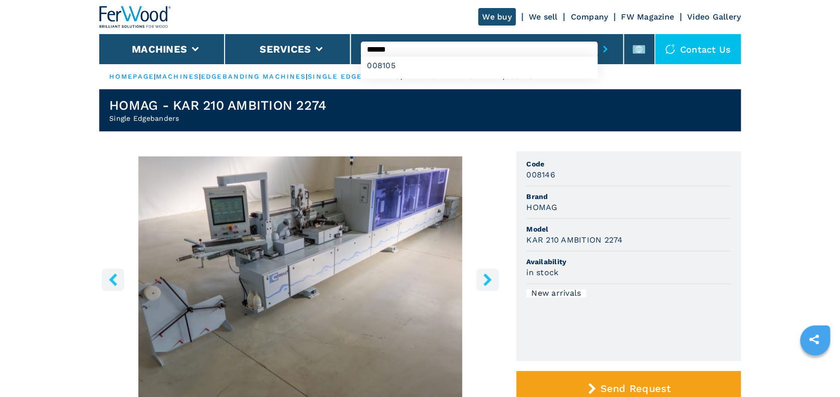
type input "******"
click at [598, 38] on button "submit-button" at bounding box center [606, 49] width 16 height 23
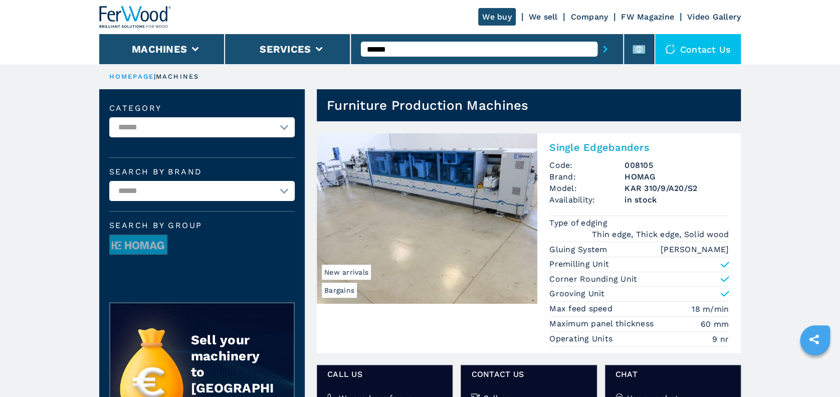
click at [411, 225] on img at bounding box center [427, 218] width 221 height 170
